Goal: Entertainment & Leisure: Consume media (video, audio)

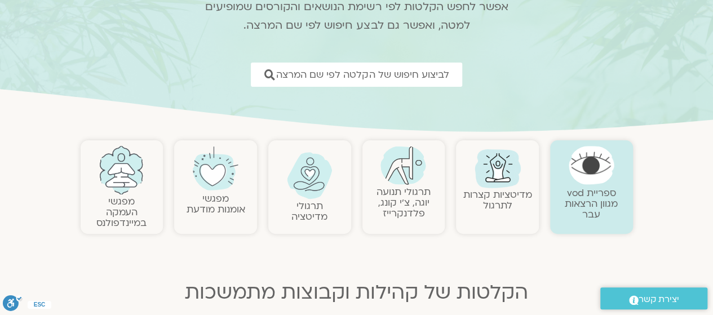
scroll to position [116, 0]
click at [121, 199] on link "מפגשי העמקה במיינדפולנס" at bounding box center [121, 213] width 50 height 34
click at [121, 203] on link "מפגשי העמקה במיינדפולנס" at bounding box center [121, 213] width 50 height 34
click at [122, 220] on link "מפגשי העמקה במיינדפולנס" at bounding box center [121, 213] width 50 height 34
click at [130, 191] on img at bounding box center [122, 171] width 46 height 48
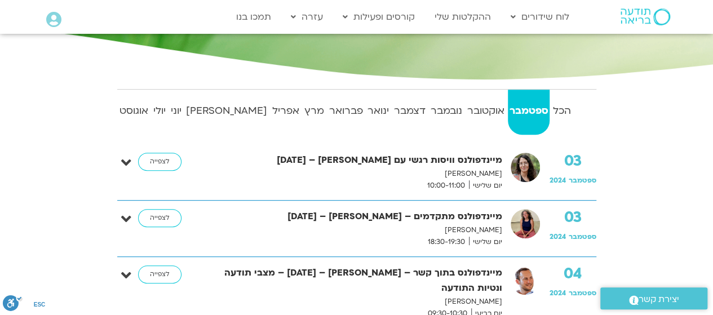
scroll to position [185, 0]
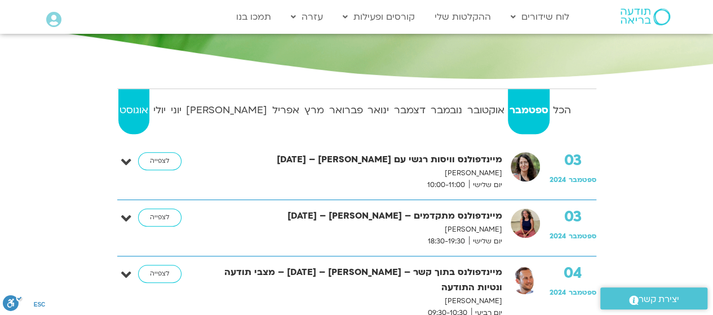
click at [146, 99] on link "אוגוסט" at bounding box center [134, 111] width 32 height 45
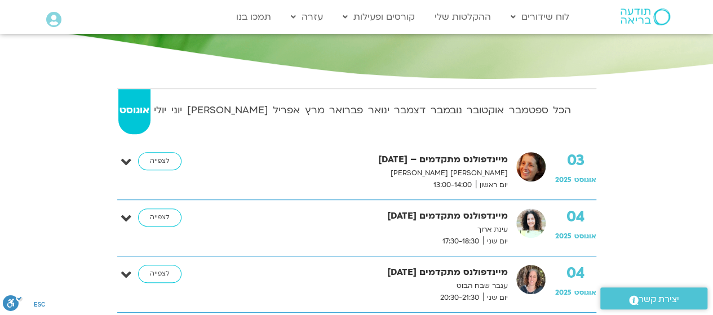
click at [143, 119] on link "אוגוסט" at bounding box center [134, 111] width 33 height 45
click at [526, 121] on link "ספטמבר" at bounding box center [528, 111] width 42 height 45
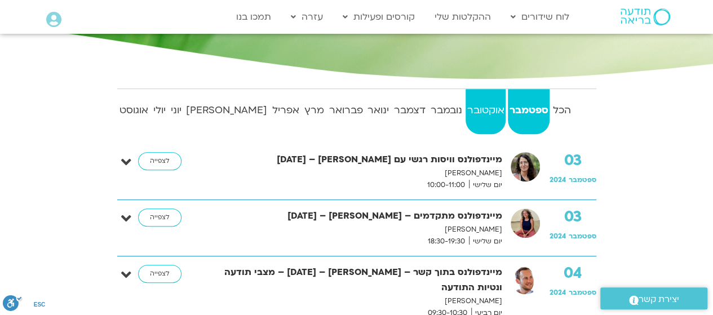
click at [485, 119] on link "אוקטובר" at bounding box center [485, 111] width 40 height 45
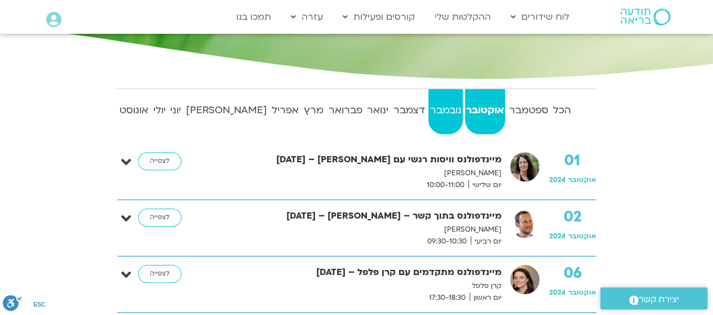
click at [429, 112] on strong "נובמבר" at bounding box center [445, 110] width 34 height 17
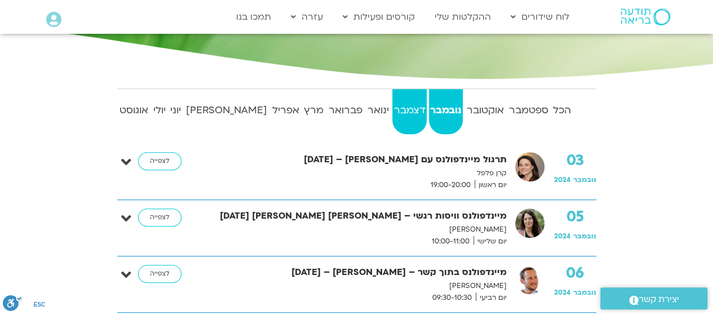
click at [392, 119] on link "דצמבר" at bounding box center [409, 111] width 34 height 45
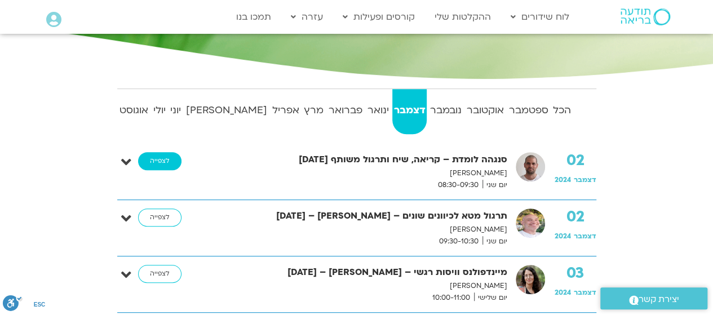
click at [158, 162] on link "לצפייה" at bounding box center [159, 161] width 43 height 18
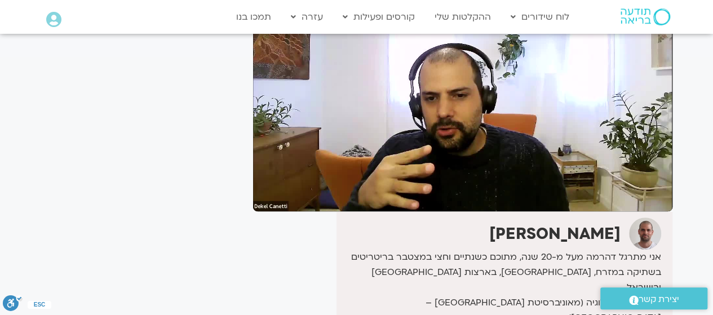
scroll to position [136, 0]
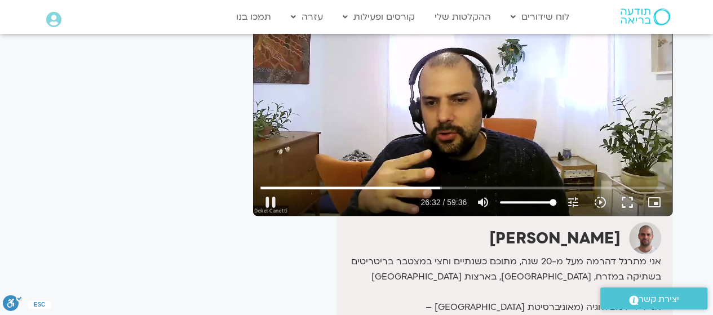
click at [400, 158] on div "Skip Ad 32:49 pause 26:32 / 59:36 volume_up Mute tune Resolution Auto 720p slow…" at bounding box center [462, 97] width 419 height 235
click at [272, 198] on button "play_arrow" at bounding box center [270, 202] width 27 height 27
click at [430, 188] on input "Seek" at bounding box center [462, 187] width 404 height 7
click at [267, 202] on button "pause" at bounding box center [270, 202] width 27 height 27
click at [278, 201] on button "play_arrow" at bounding box center [270, 202] width 27 height 27
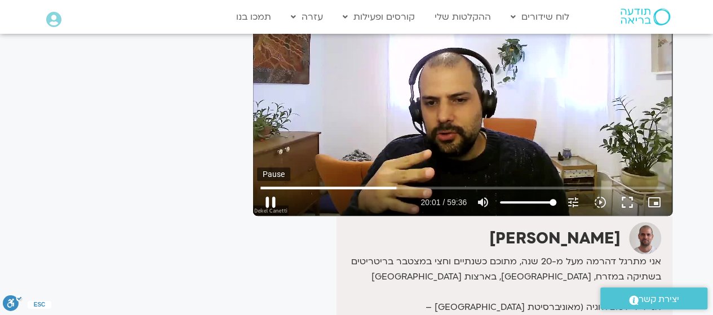
click at [278, 207] on button "pause" at bounding box center [270, 202] width 27 height 27
click at [277, 207] on button "play_arrow" at bounding box center [270, 202] width 27 height 27
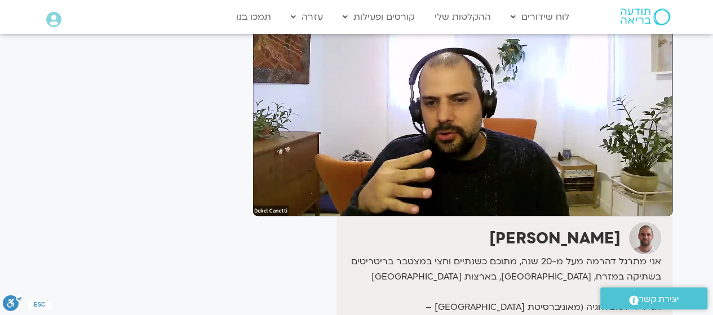
click at [390, 239] on div "דקל קנטי" at bounding box center [499, 238] width 321 height 32
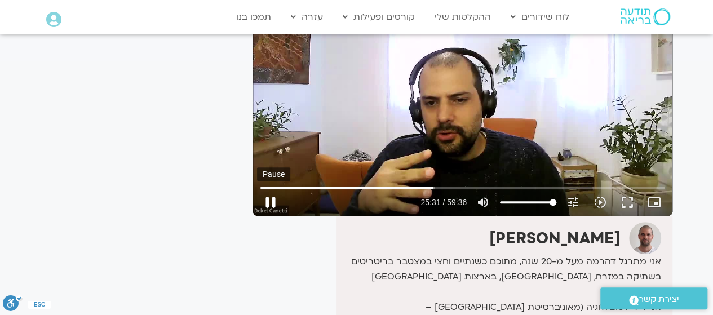
click at [273, 203] on button "pause" at bounding box center [270, 202] width 27 height 27
click at [272, 204] on button "play_arrow" at bounding box center [270, 202] width 27 height 27
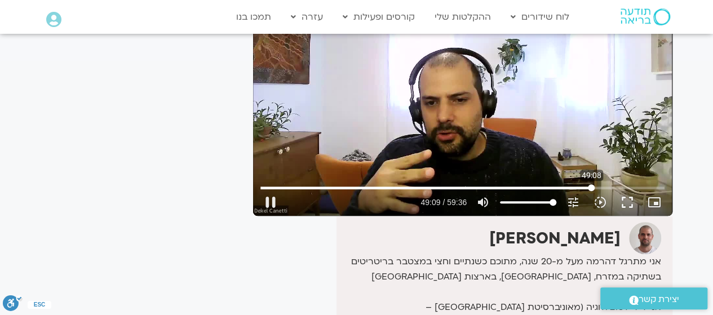
click at [591, 186] on input "Seek" at bounding box center [462, 187] width 404 height 7
click at [603, 186] on input "Seek" at bounding box center [462, 187] width 404 height 7
click at [612, 185] on input "Seek" at bounding box center [462, 187] width 404 height 7
click at [605, 186] on input "Seek" at bounding box center [462, 187] width 404 height 7
type input "3476.477025"
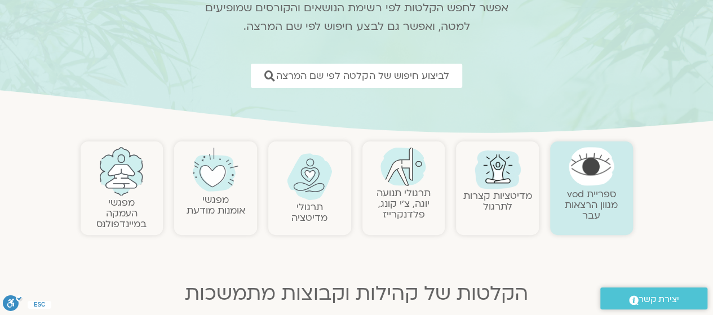
click at [121, 190] on img at bounding box center [122, 171] width 46 height 48
click at [123, 213] on link "מפגשי העמקה במיינדפולנס" at bounding box center [121, 213] width 50 height 34
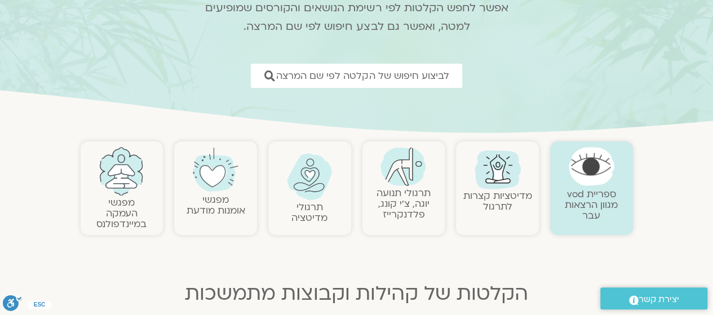
click at [123, 213] on link "מפגשי העמקה במיינדפולנס" at bounding box center [121, 213] width 50 height 34
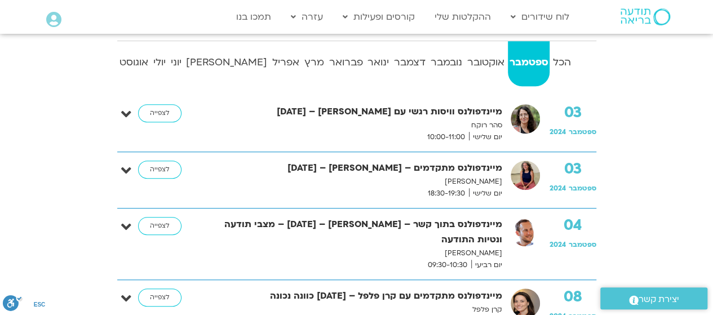
scroll to position [233, 0]
click at [161, 112] on link "לצפייה" at bounding box center [159, 113] width 43 height 18
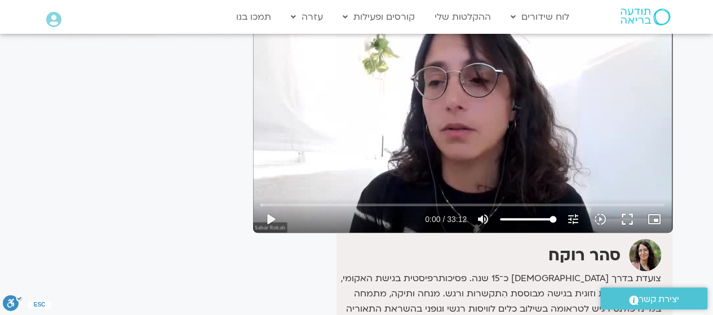
scroll to position [122, 0]
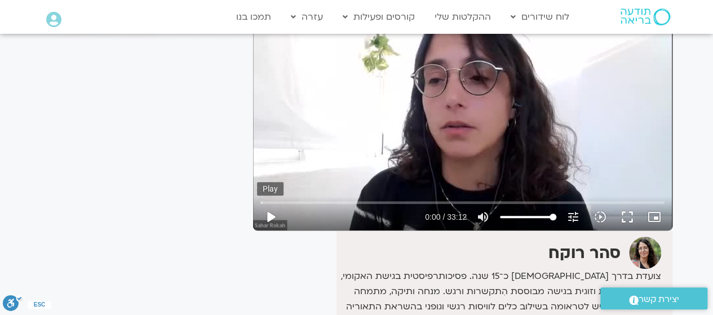
click at [277, 221] on button "play_arrow" at bounding box center [270, 216] width 27 height 27
click at [278, 201] on input "Seek" at bounding box center [462, 202] width 404 height 7
type input "78.618947"
type input "69.4483901515152"
type input "78.758926"
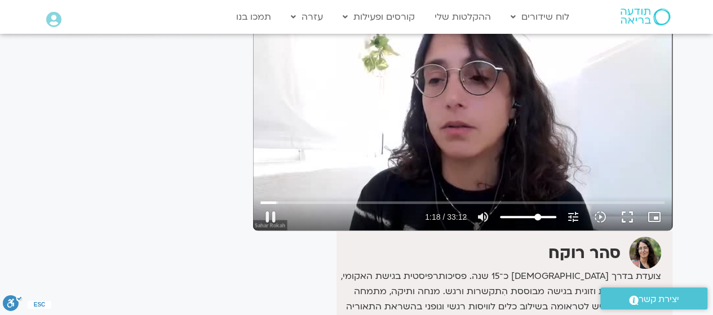
type input "69.4483901515152"
click at [537, 217] on input "Volume" at bounding box center [528, 216] width 56 height 7
type input "81.126848"
type input "41.4180871212121"
type input "81.259199"
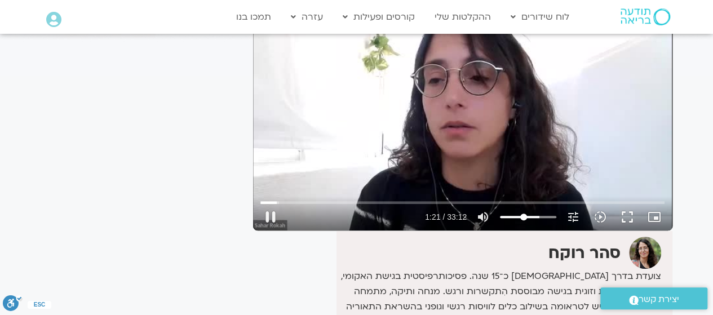
type input "41.4180871212121"
click at [523, 216] on input "Volume" at bounding box center [528, 216] width 56 height 7
type input "84.560951"
type input "99.7514204545455"
type input "84.821609"
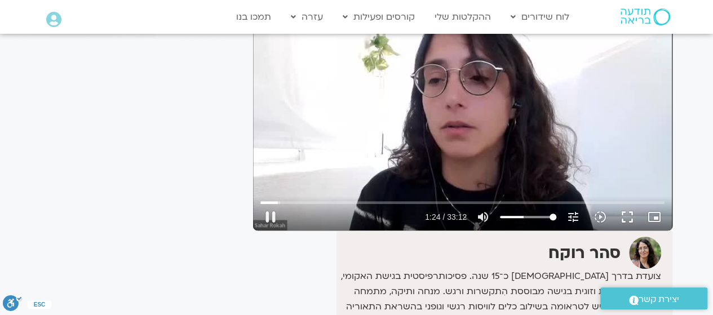
type input "99.7514204545455"
click at [552, 216] on input "Volume" at bounding box center [528, 216] width 56 height 7
type input "89.370955"
click at [480, 216] on icon "volume_up" at bounding box center [483, 217] width 14 height 14
type input "0"
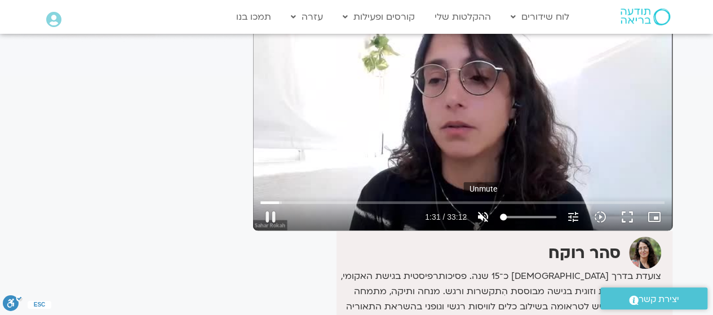
click at [484, 211] on icon "volume_off" at bounding box center [483, 217] width 14 height 14
type input "91.457484"
type input "99.7514204545455"
click at [484, 211] on icon "volume_off" at bounding box center [483, 217] width 14 height 14
type input "91.462745"
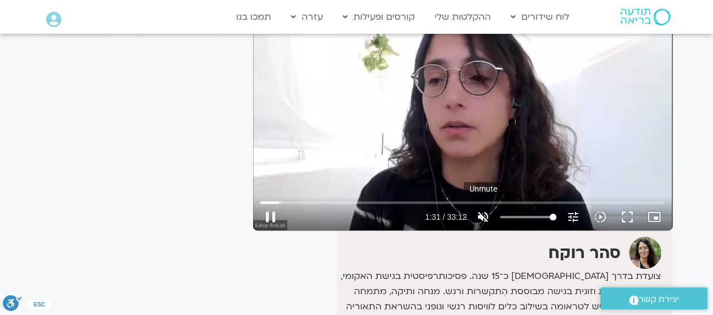
type input "0"
type input "93.035378"
click at [482, 215] on icon "volume_off" at bounding box center [483, 217] width 14 height 14
type input "99.7514204545455"
type input "94.714641"
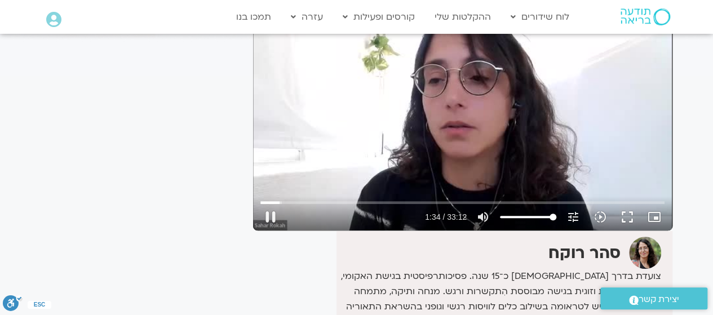
type input "21.7211174242424"
type input "94.840161"
type input "21.7211174242424"
click at [514, 215] on input "Volume" at bounding box center [528, 216] width 56 height 7
click at [300, 201] on input "Seek" at bounding box center [462, 202] width 404 height 7
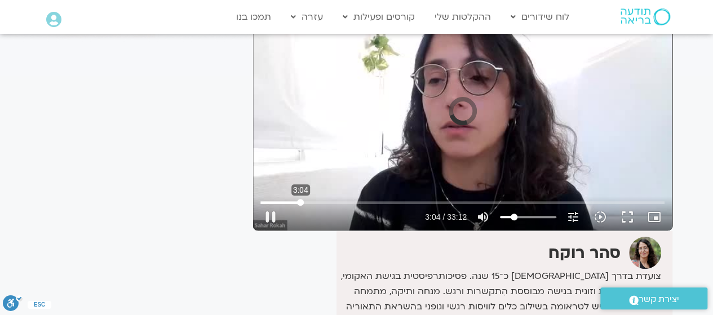
click at [300, 201] on input "Seek" at bounding box center [462, 202] width 404 height 7
click at [312, 201] on input "Seek" at bounding box center [462, 202] width 404 height 7
click at [323, 202] on input "Seek" at bounding box center [462, 202] width 404 height 7
click at [337, 203] on input "Seek" at bounding box center [462, 202] width 404 height 7
click at [351, 201] on input "Seek" at bounding box center [462, 202] width 404 height 7
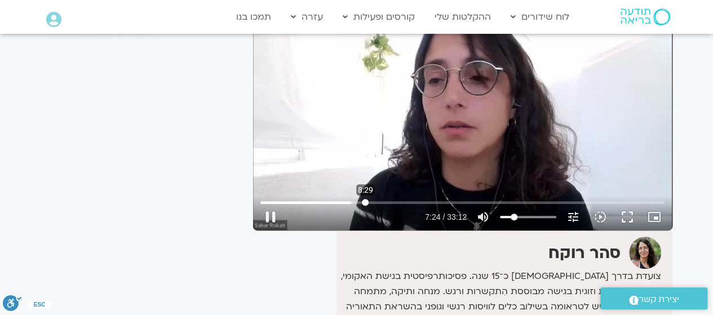
click at [365, 201] on input "Seek" at bounding box center [462, 202] width 404 height 7
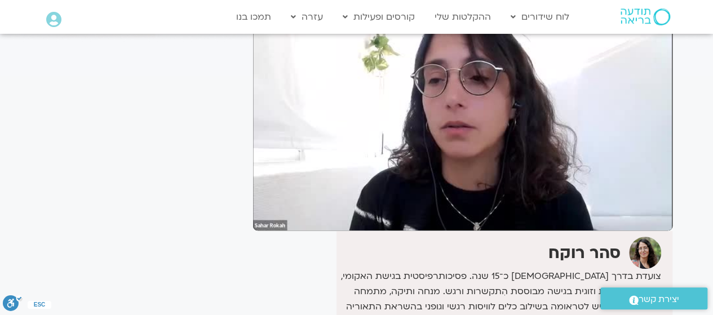
click at [384, 204] on div at bounding box center [353, 216] width 138 height 27
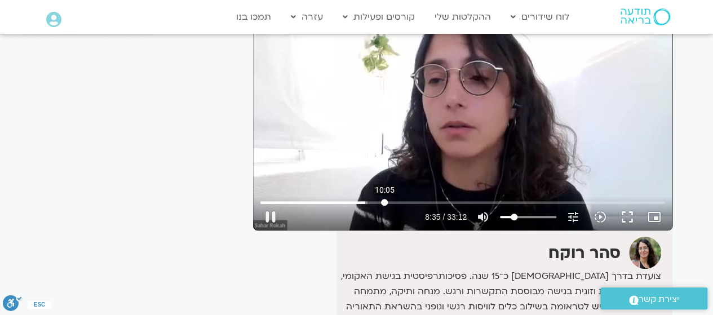
click at [384, 203] on input "Seek" at bounding box center [462, 202] width 404 height 7
click at [398, 202] on input "Seek" at bounding box center [462, 202] width 404 height 7
click at [420, 201] on input "Seek" at bounding box center [462, 202] width 404 height 7
click at [432, 202] on input "Seek" at bounding box center [462, 202] width 404 height 7
click at [447, 203] on input "Seek" at bounding box center [462, 202] width 404 height 7
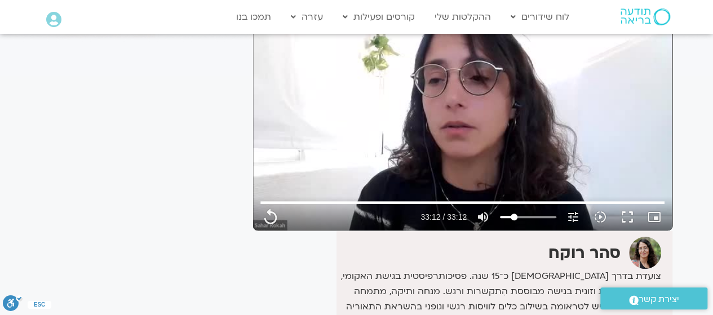
type input "1992.36"
